Goal: Task Accomplishment & Management: Manage account settings

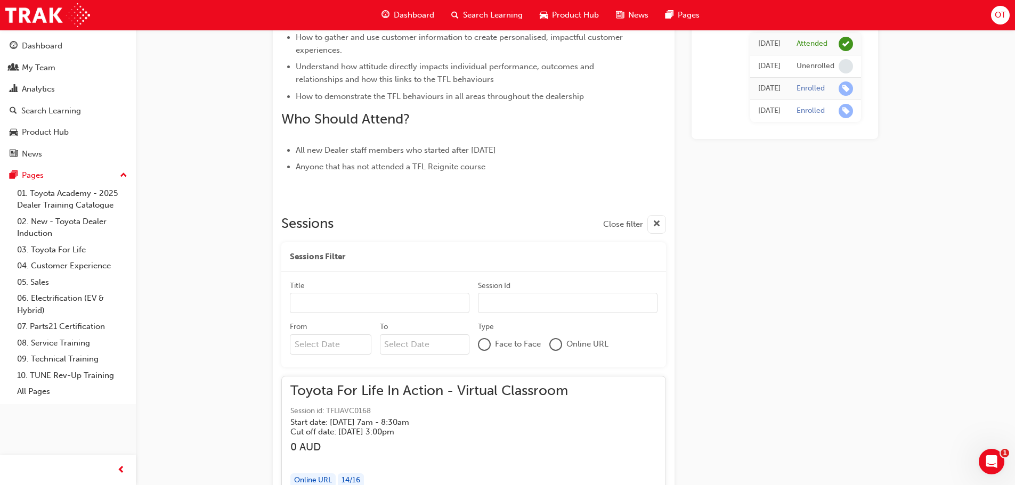
scroll to position [480, 0]
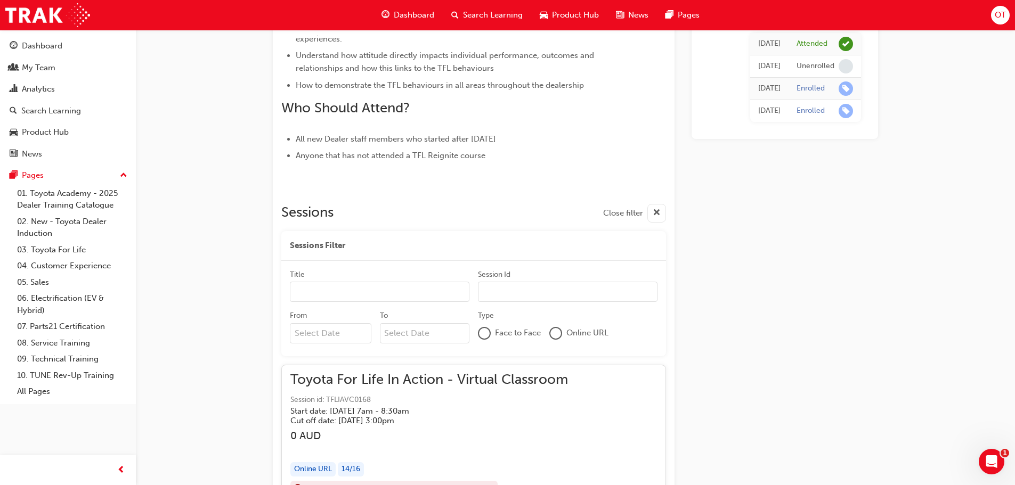
click at [557, 331] on div at bounding box center [555, 333] width 11 height 11
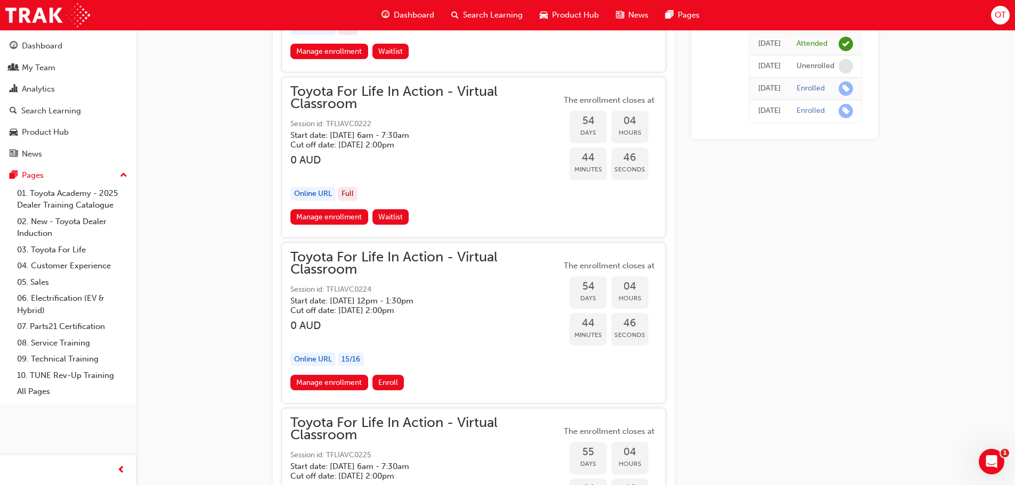
scroll to position [11722, 0]
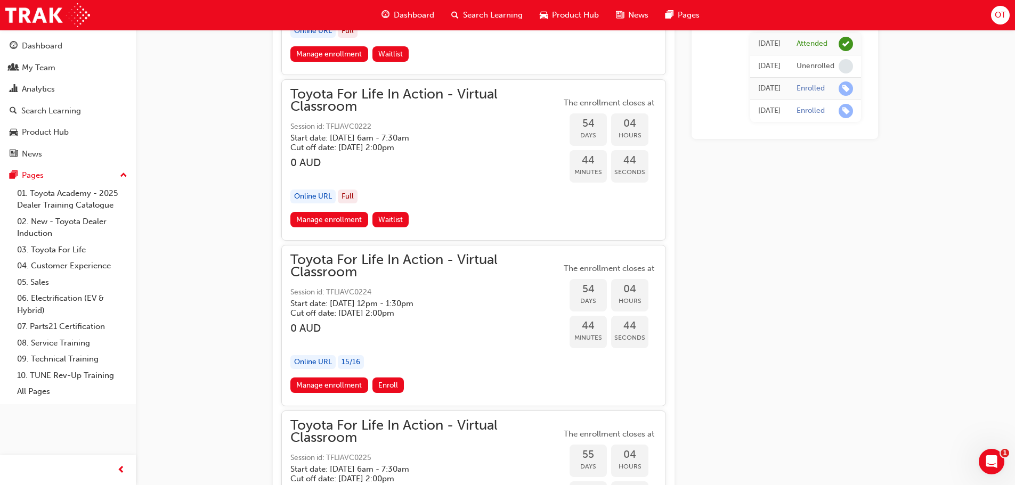
click at [516, 355] on div "Online URL 15 / 16" at bounding box center [425, 362] width 271 height 14
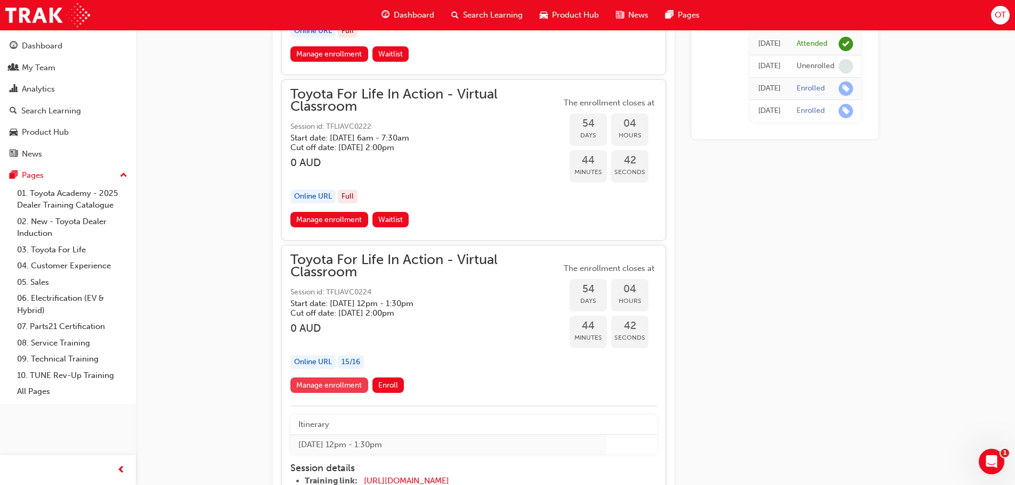
click at [334, 384] on link "Manage enrollment" at bounding box center [329, 385] width 78 height 15
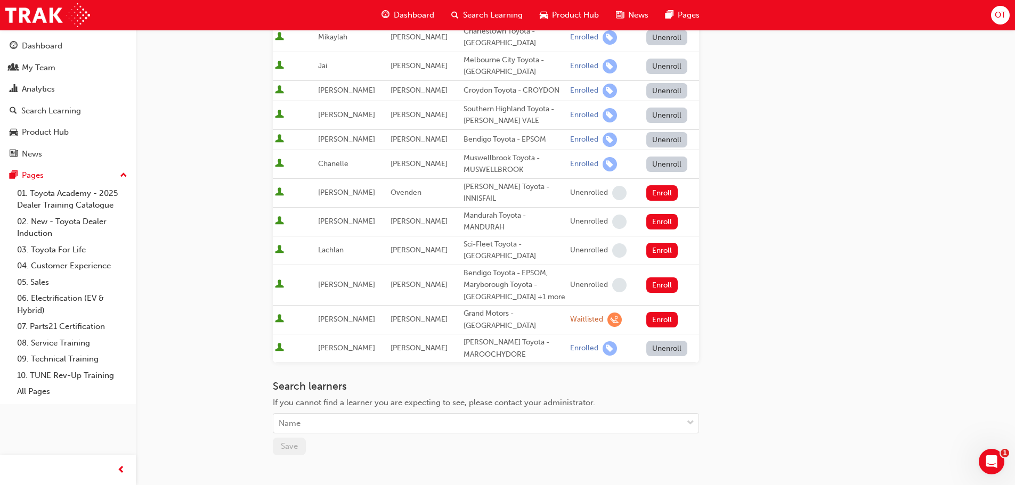
scroll to position [556, 0]
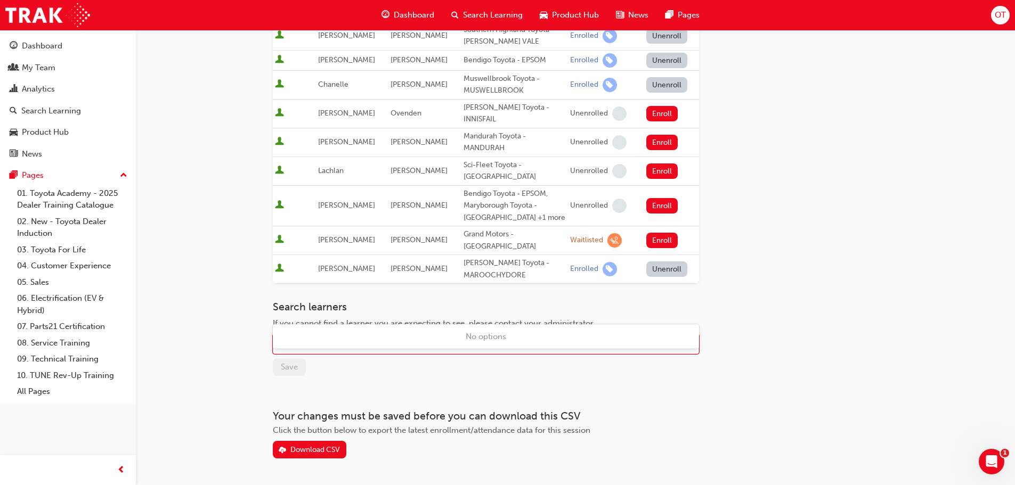
click at [369, 335] on div "Name" at bounding box center [477, 344] width 409 height 19
type input "macn"
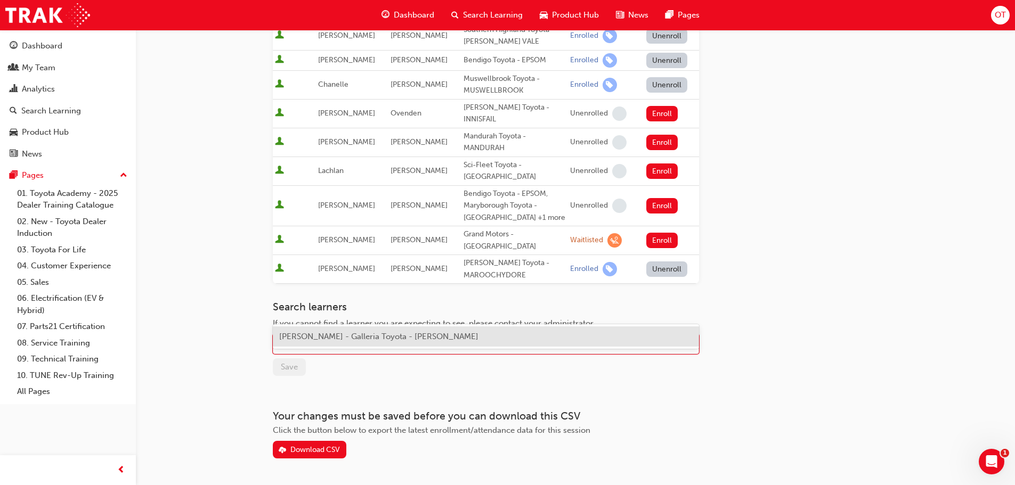
click at [394, 337] on span "[PERSON_NAME] - Galleria Toyota - [PERSON_NAME]" at bounding box center [378, 337] width 199 height 10
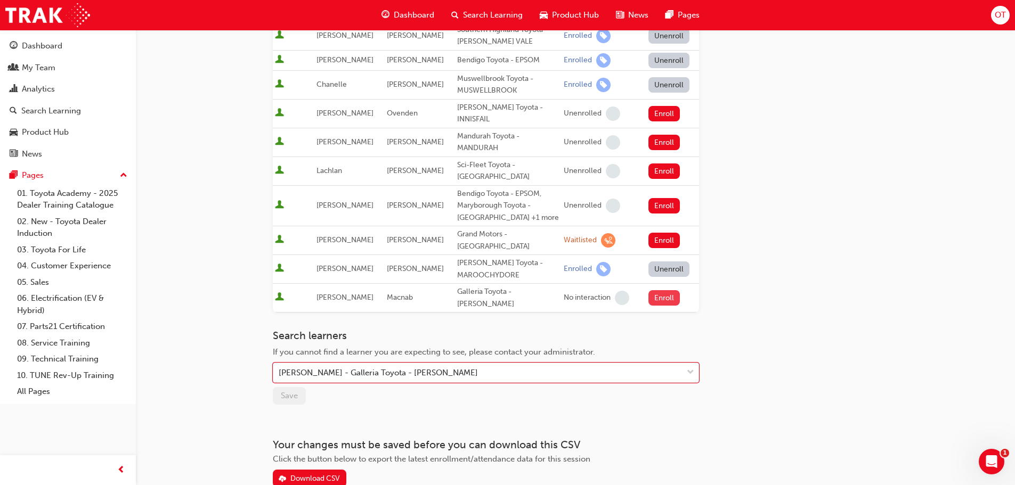
click at [661, 290] on button "Enroll" at bounding box center [664, 297] width 32 height 15
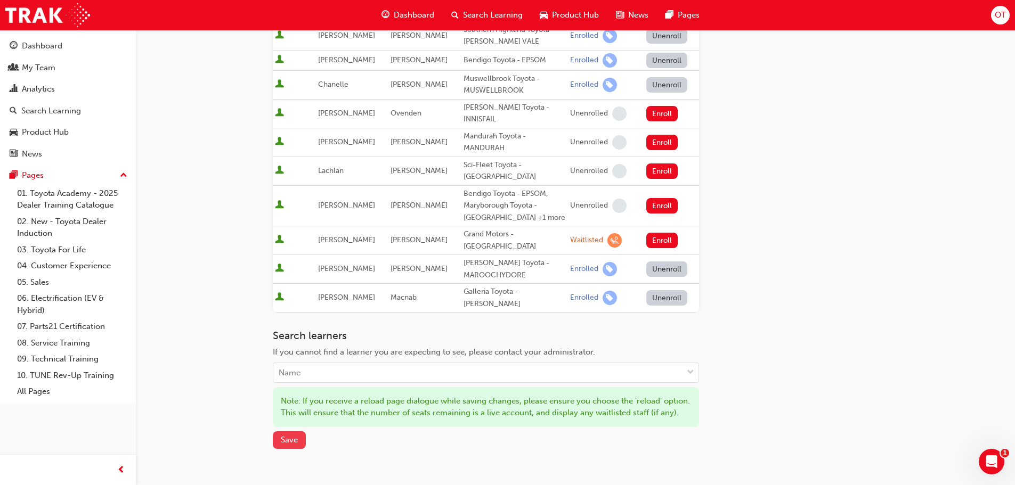
click at [287, 435] on span "Save" at bounding box center [289, 440] width 17 height 10
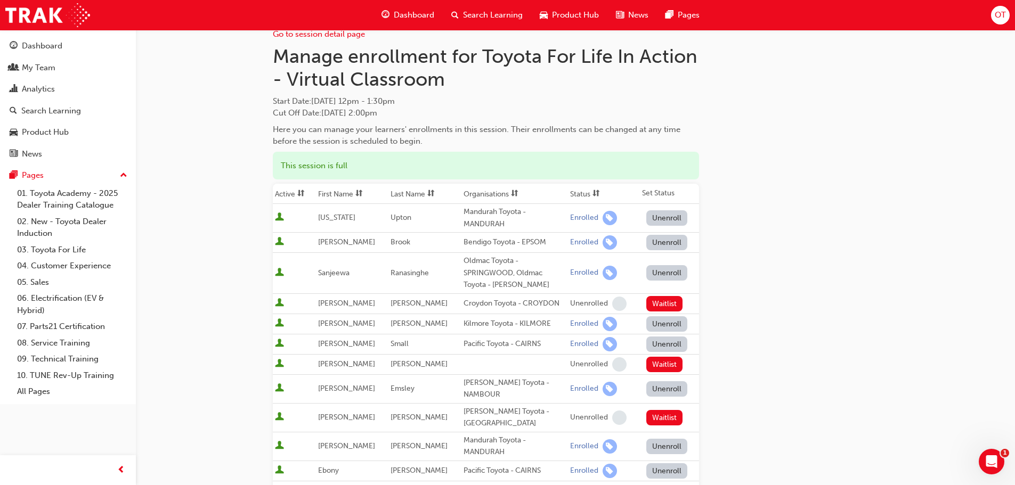
scroll to position [0, 0]
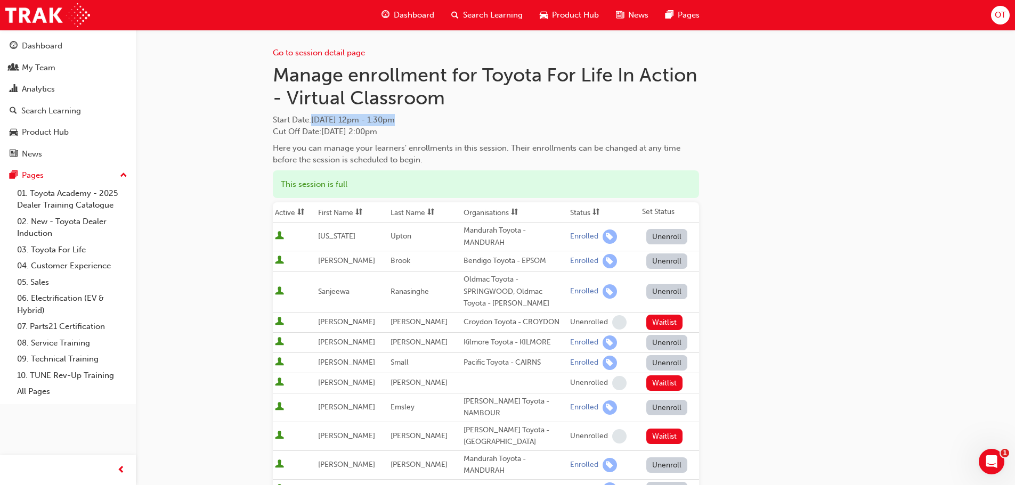
drag, startPoint x: 346, startPoint y: 120, endPoint x: 443, endPoint y: 110, distance: 97.5
click at [442, 111] on div "Manage enrollment for Toyota For Life In Action - Virtual Classroom Start Date …" at bounding box center [486, 114] width 426 height 103
copy span "[DATE] 12pm - 1:30pm"
click at [61, 66] on div "My Team" at bounding box center [68, 67] width 117 height 13
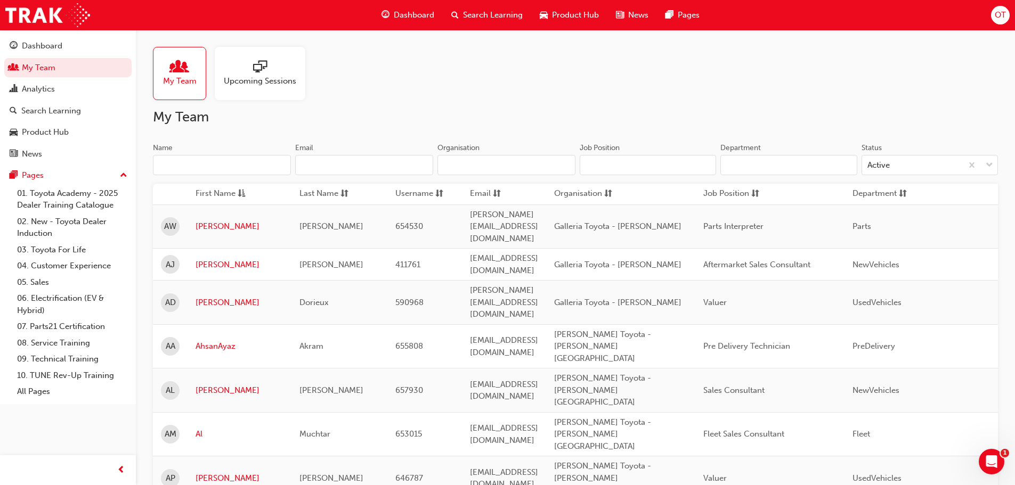
click at [208, 167] on input "Name" at bounding box center [222, 165] width 138 height 20
click at [184, 159] on input "Name" at bounding box center [222, 165] width 138 height 20
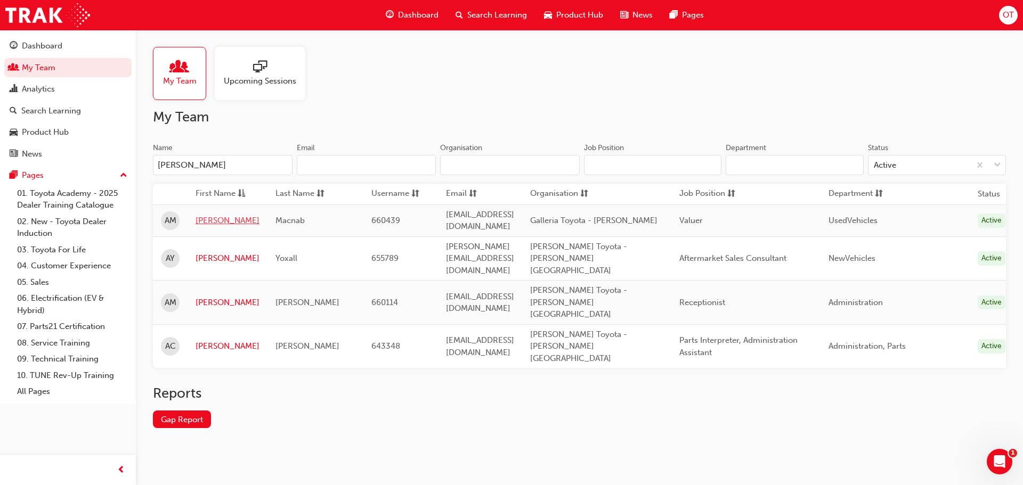
type input "[PERSON_NAME]"
click at [207, 221] on link "[PERSON_NAME]" at bounding box center [228, 221] width 64 height 12
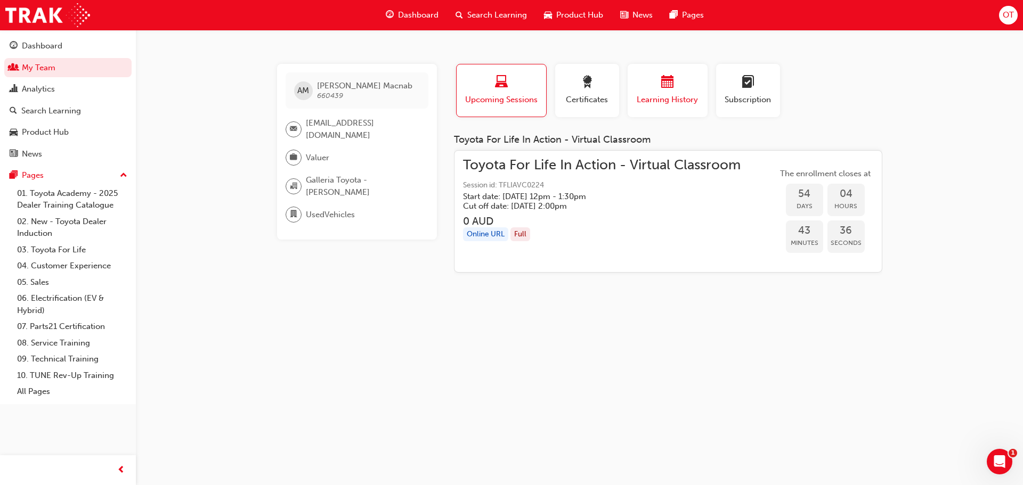
click at [646, 102] on span "Learning History" at bounding box center [668, 100] width 64 height 12
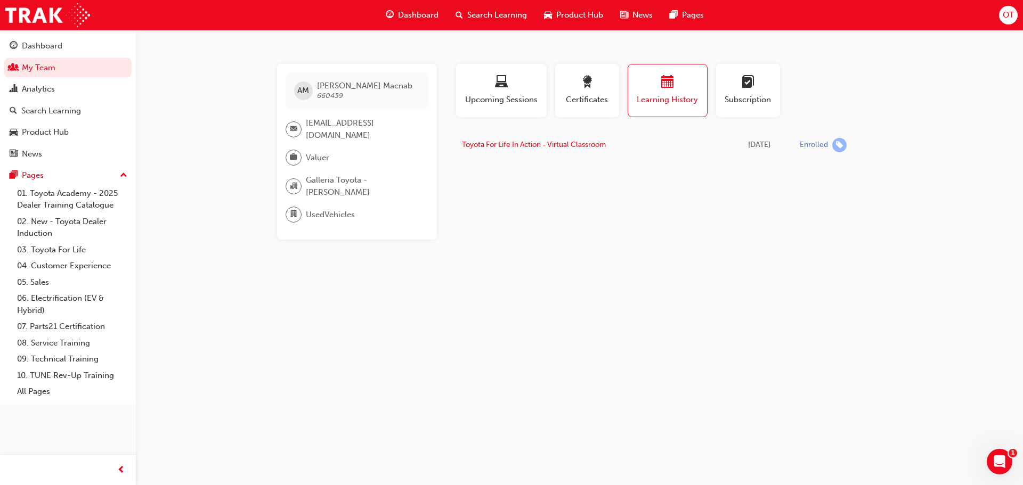
click at [496, 15] on span "Search Learning" at bounding box center [497, 15] width 60 height 12
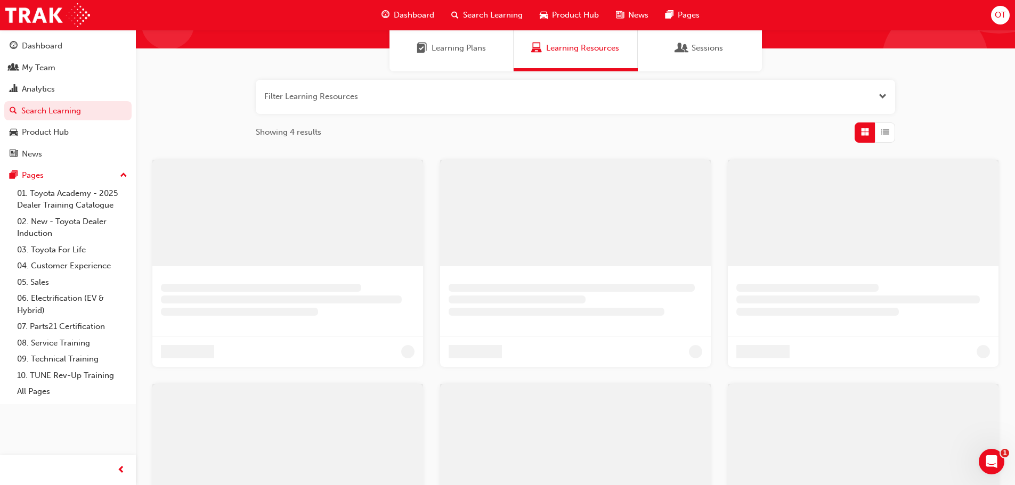
scroll to position [280, 0]
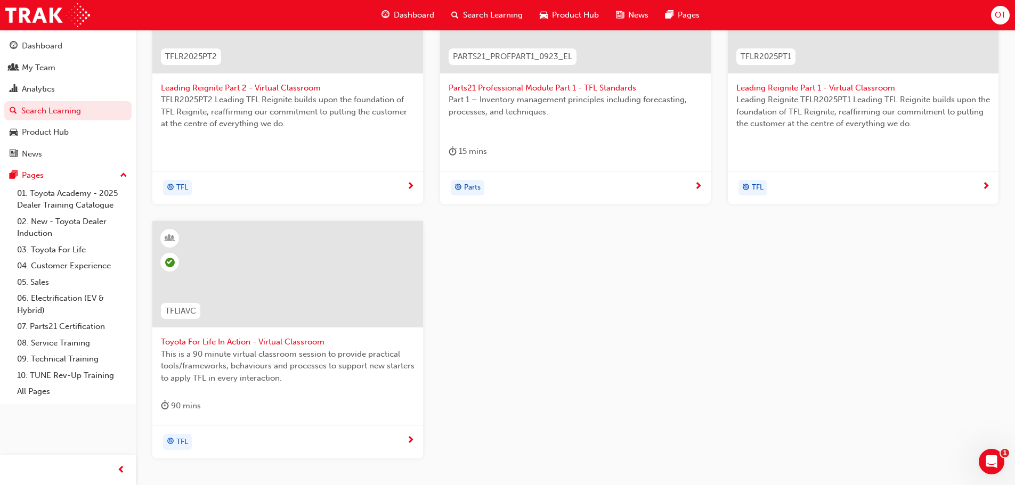
click at [298, 341] on span "Toyota For Life In Action - Virtual Classroom" at bounding box center [288, 342] width 254 height 12
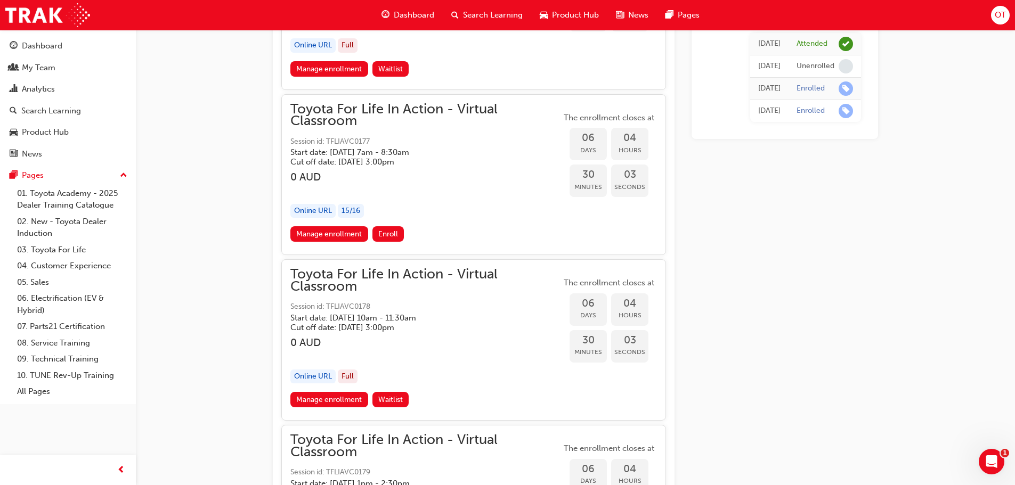
scroll to position [2283, 0]
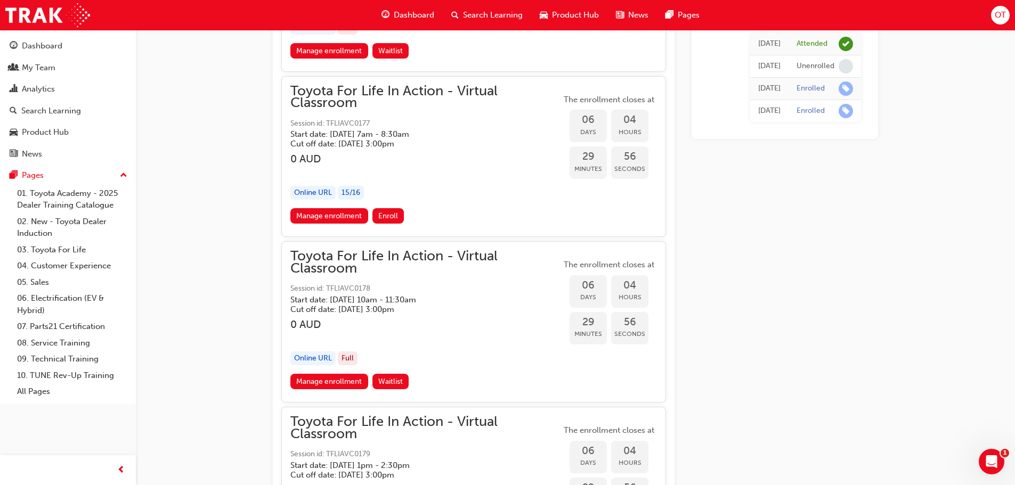
click at [433, 173] on div "button" at bounding box center [425, 171] width 271 height 12
